Goal: Task Accomplishment & Management: Manage account settings

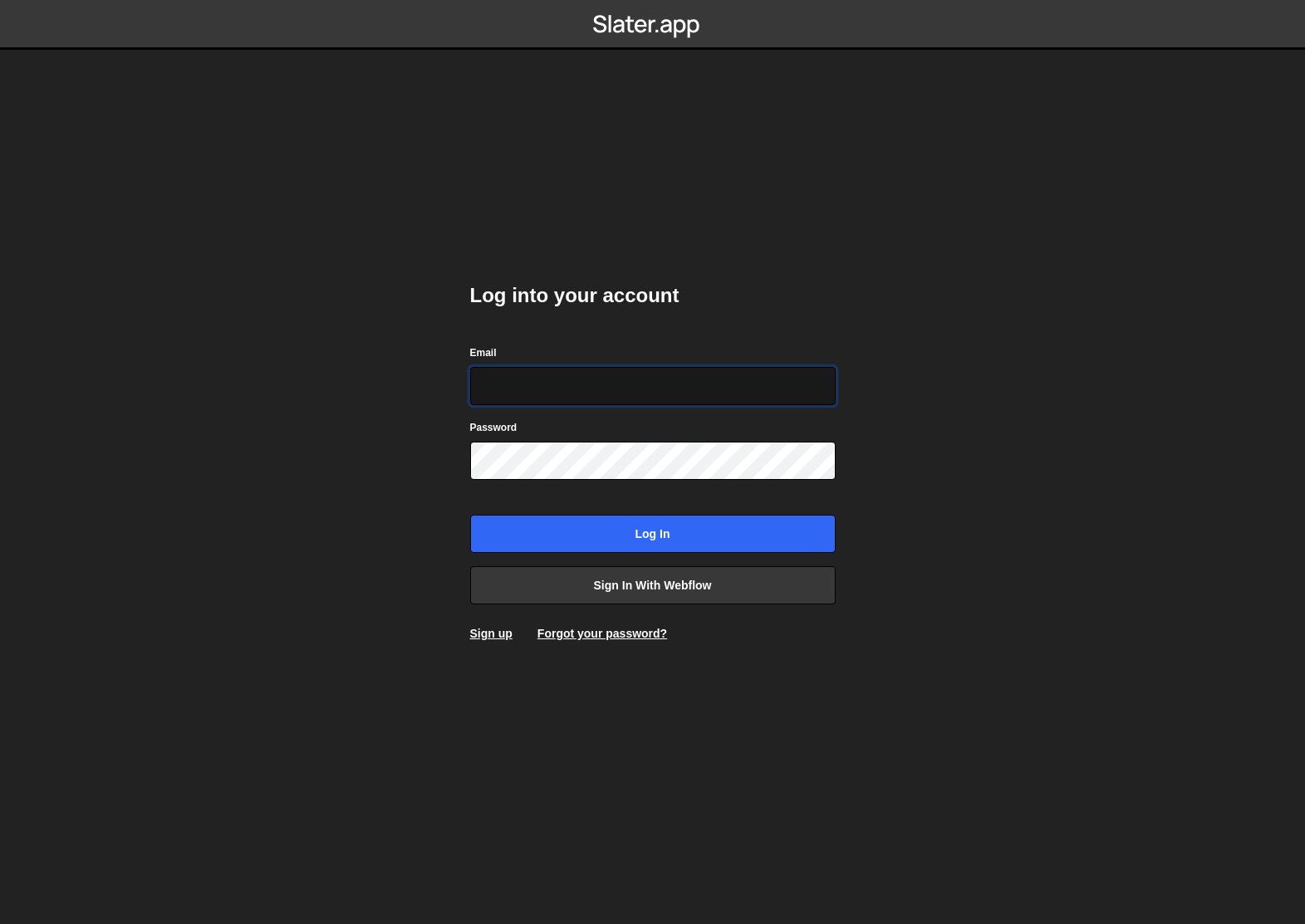
type input "[PERSON_NAME][EMAIL_ADDRESS][DOMAIN_NAME]"
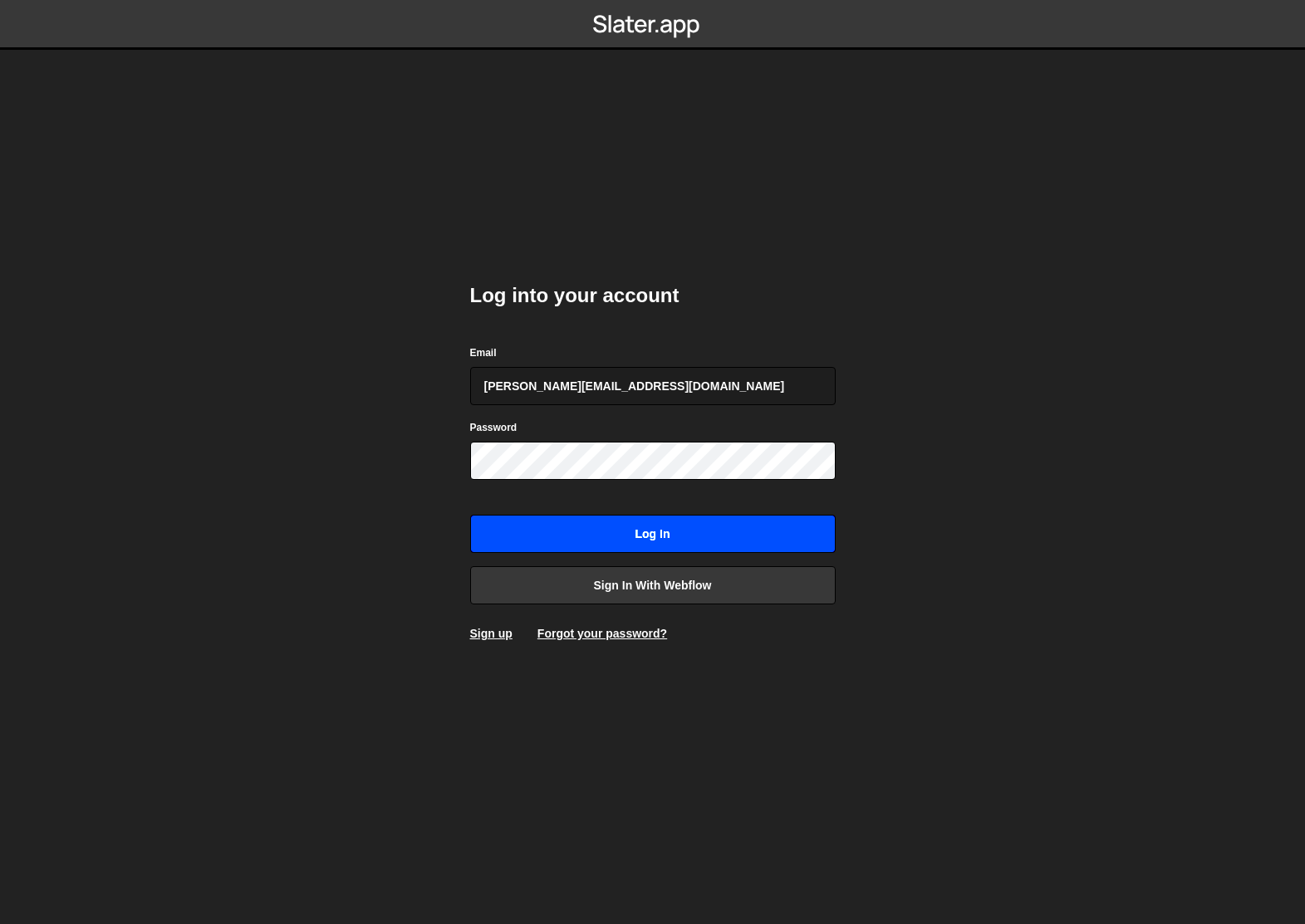
click at [609, 535] on input "Log in" at bounding box center [652, 534] width 365 height 38
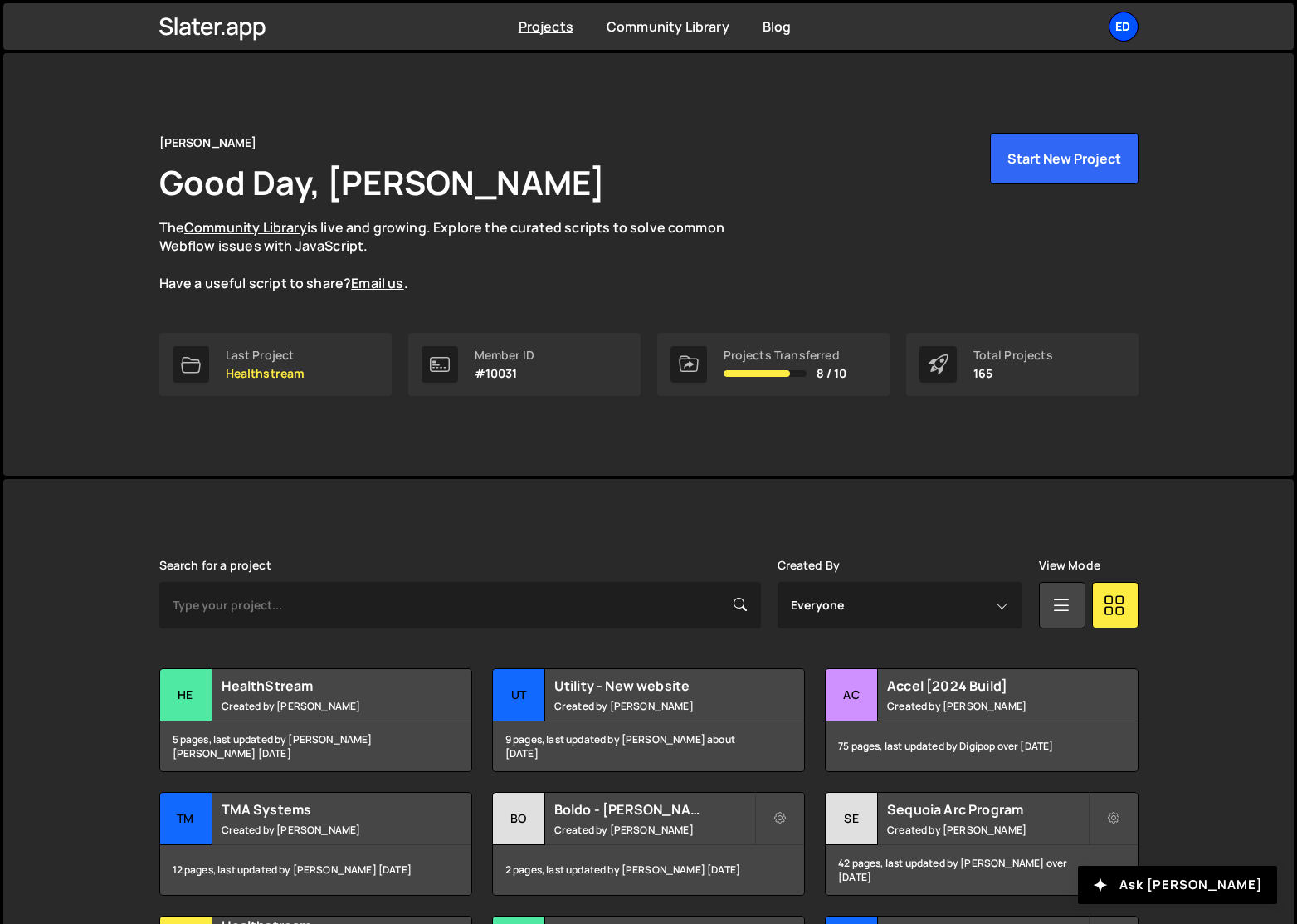
click at [1134, 27] on div "Ed" at bounding box center [1123, 27] width 30 height 30
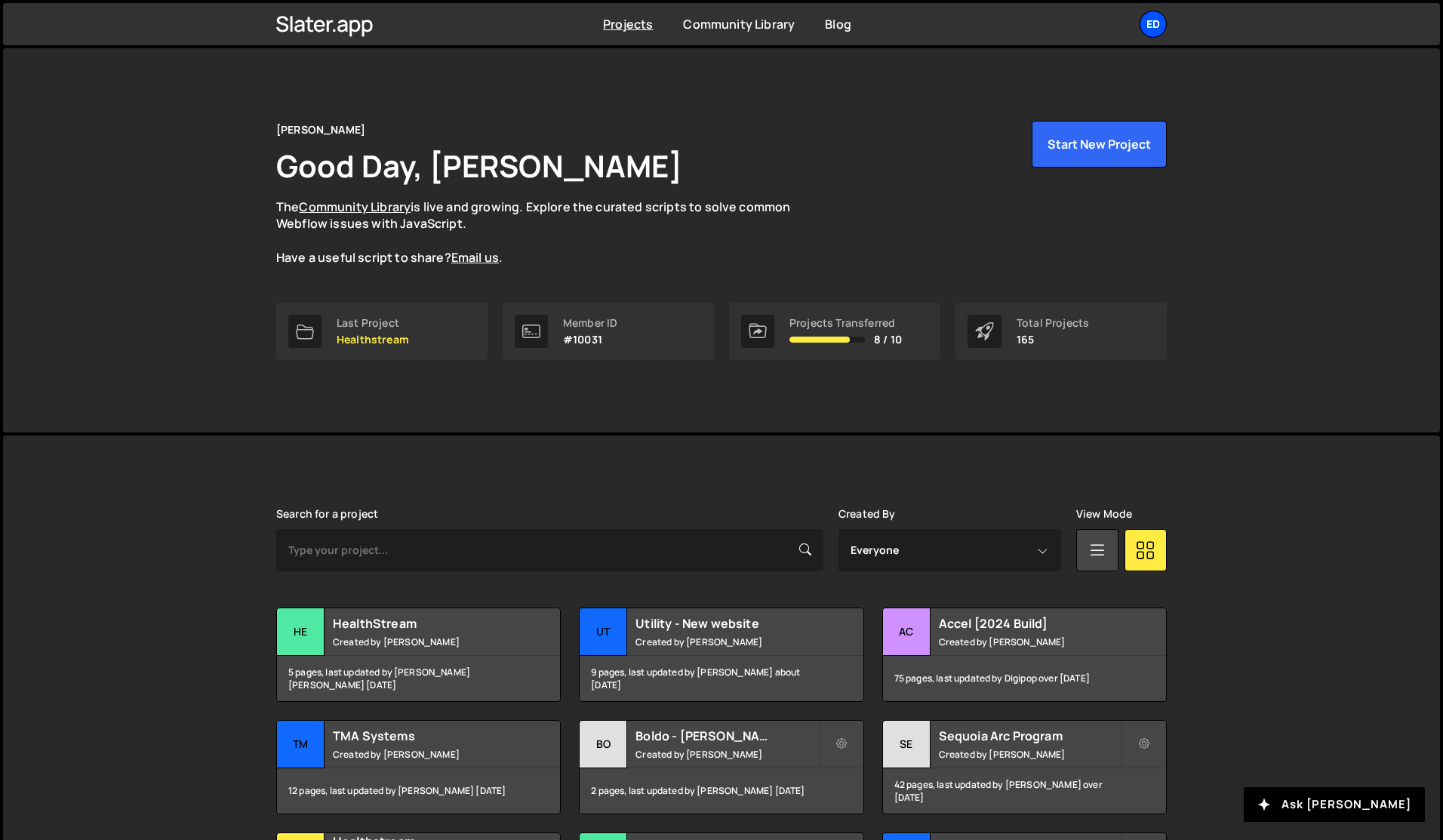
click at [1157, 31] on div "Ed" at bounding box center [1153, 24] width 27 height 27
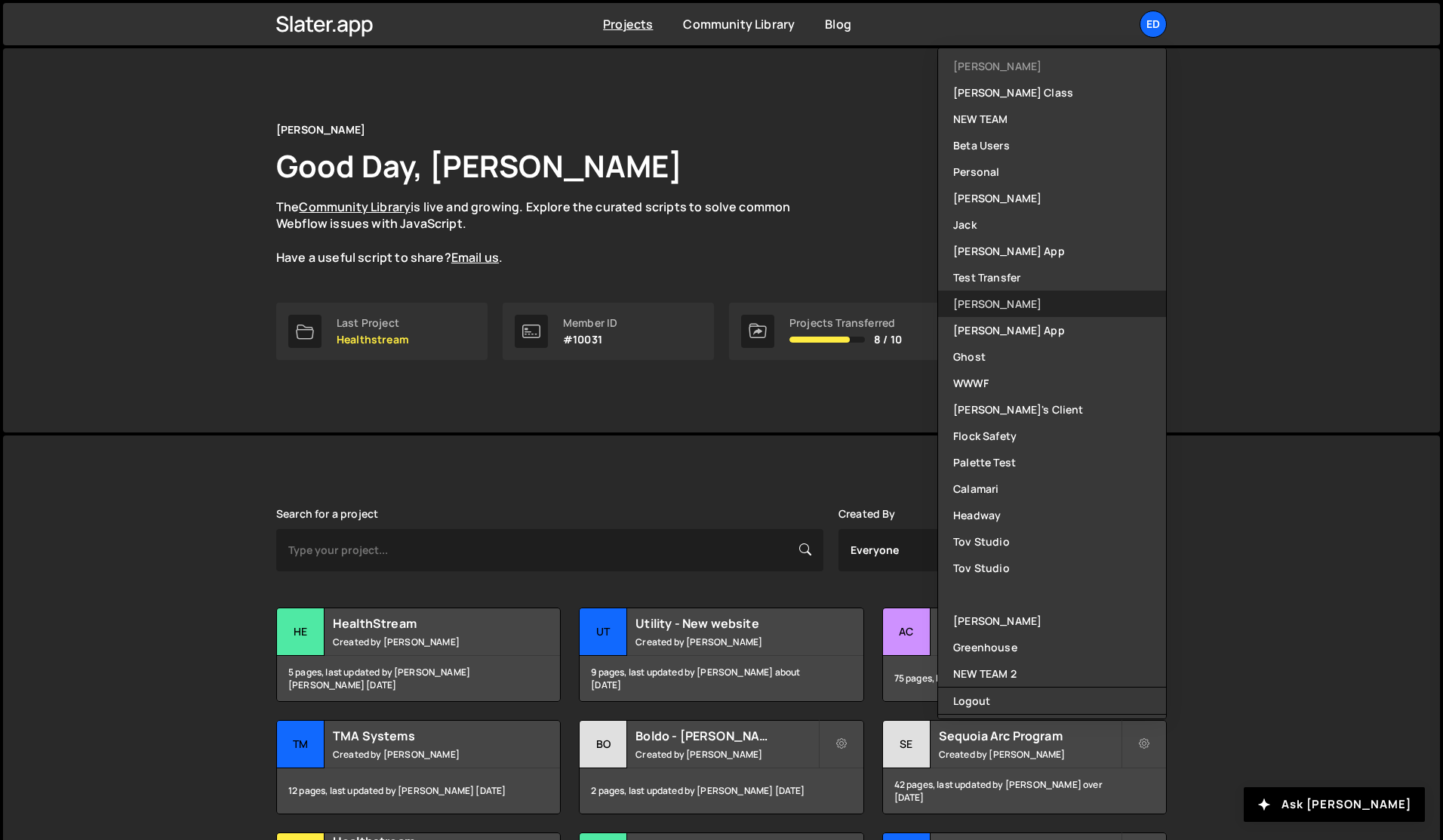
scroll to position [336, 0]
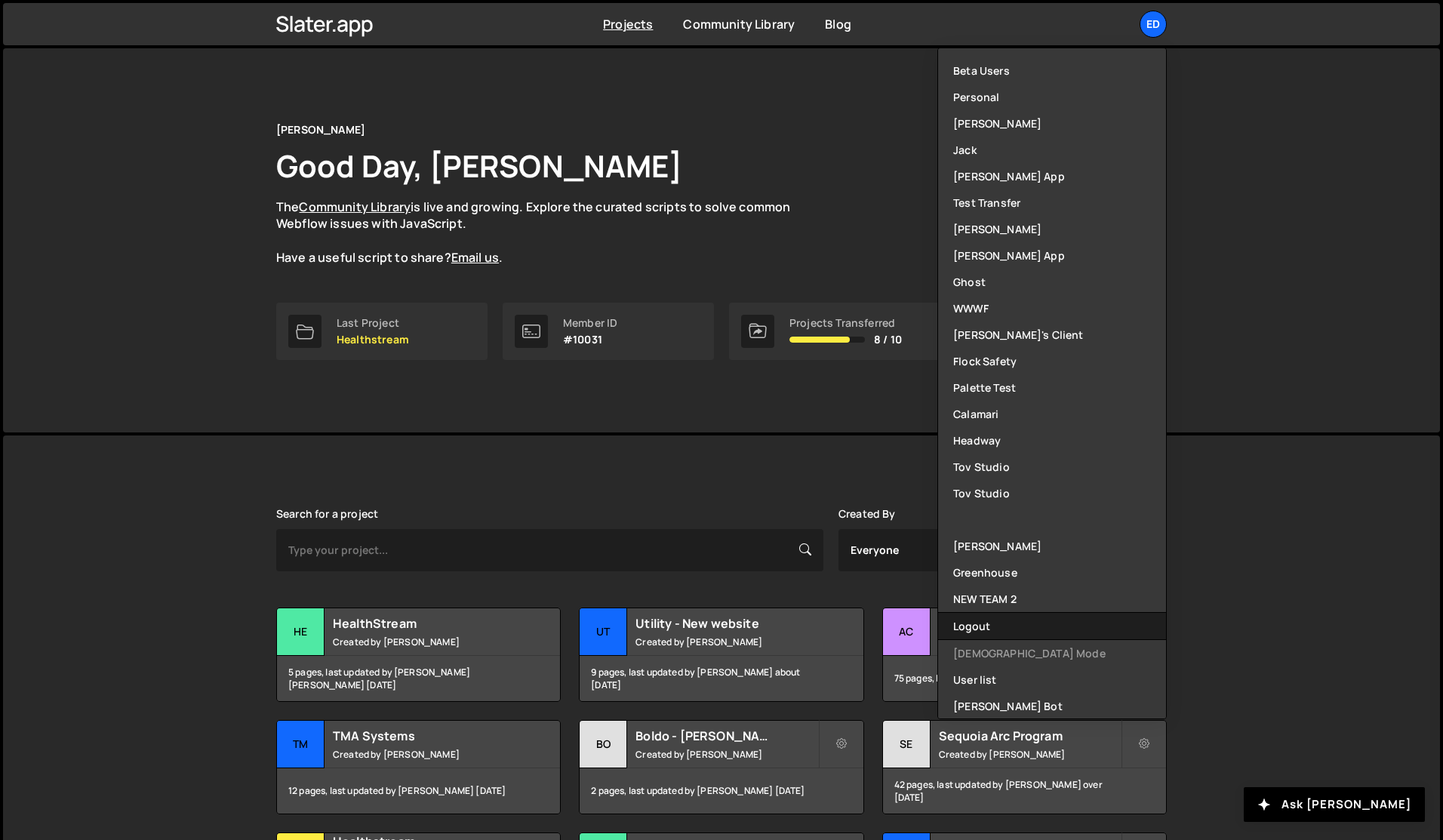
click at [1002, 628] on button "Logout" at bounding box center [1052, 626] width 228 height 27
